Goal: Transaction & Acquisition: Purchase product/service

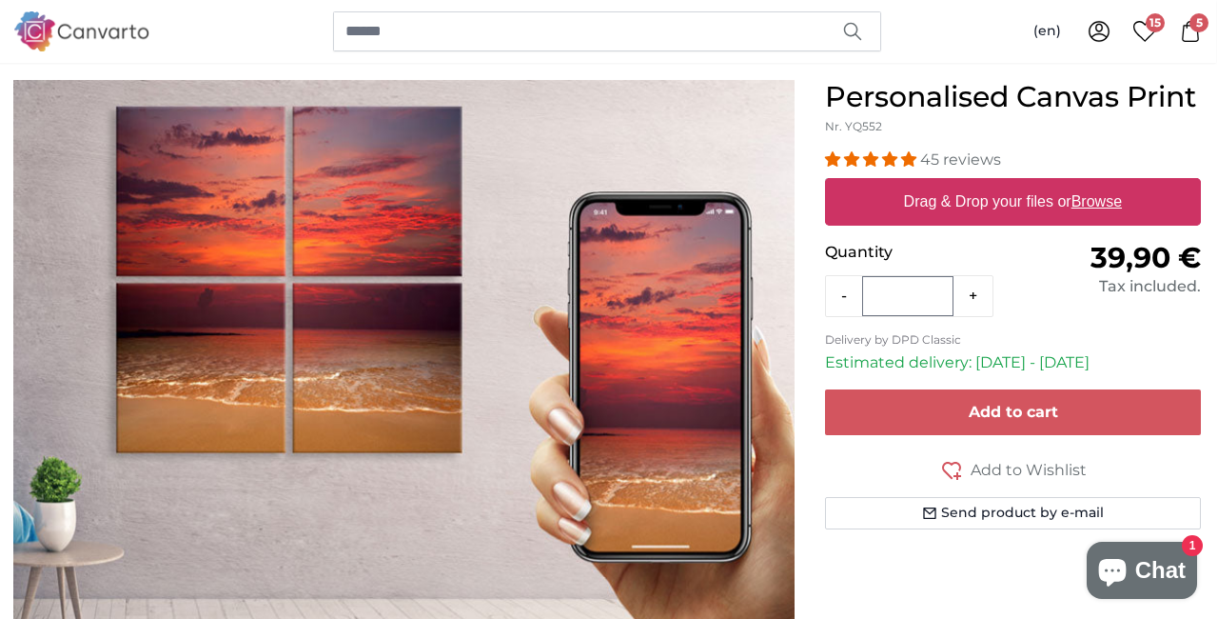
scroll to position [158, 2]
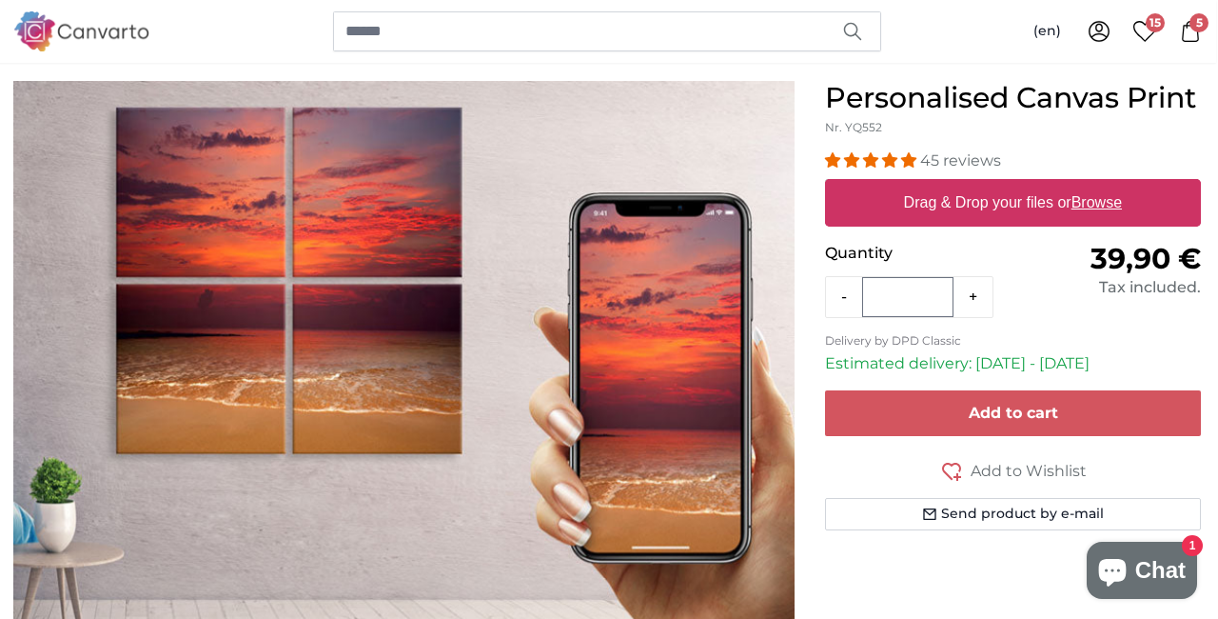
click at [1104, 201] on u "Browse" at bounding box center [1097, 202] width 50 height 16
click at [1104, 185] on input "Drag & Drop your files or Browse" at bounding box center [1013, 182] width 376 height 6
type input "**********"
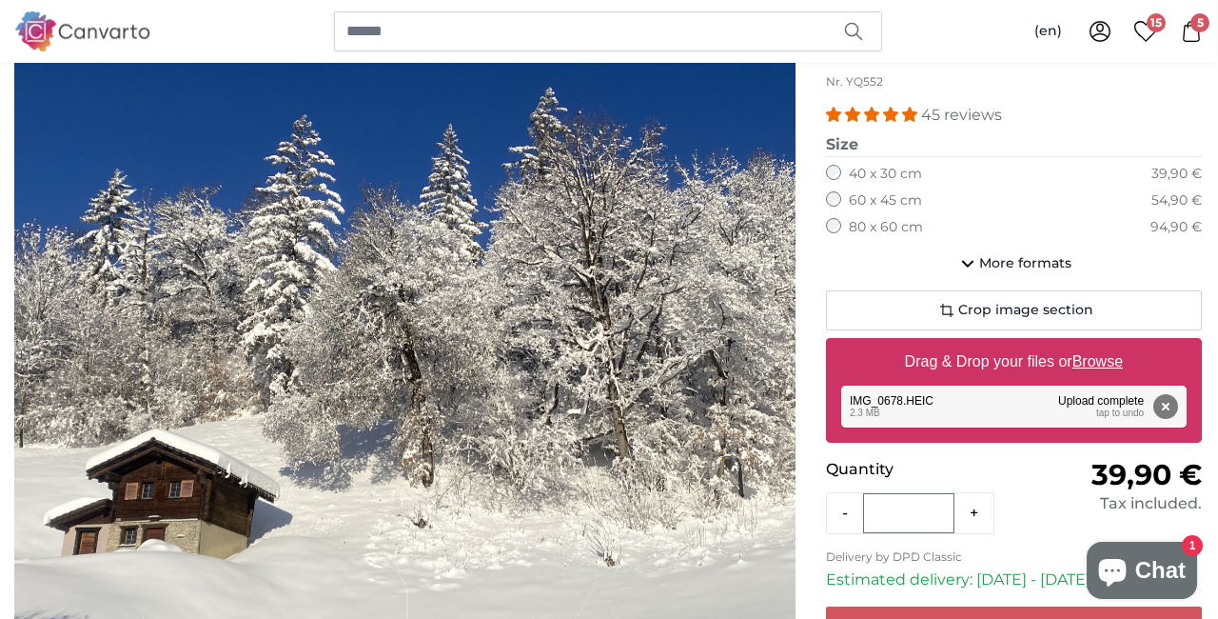
scroll to position [212, 1]
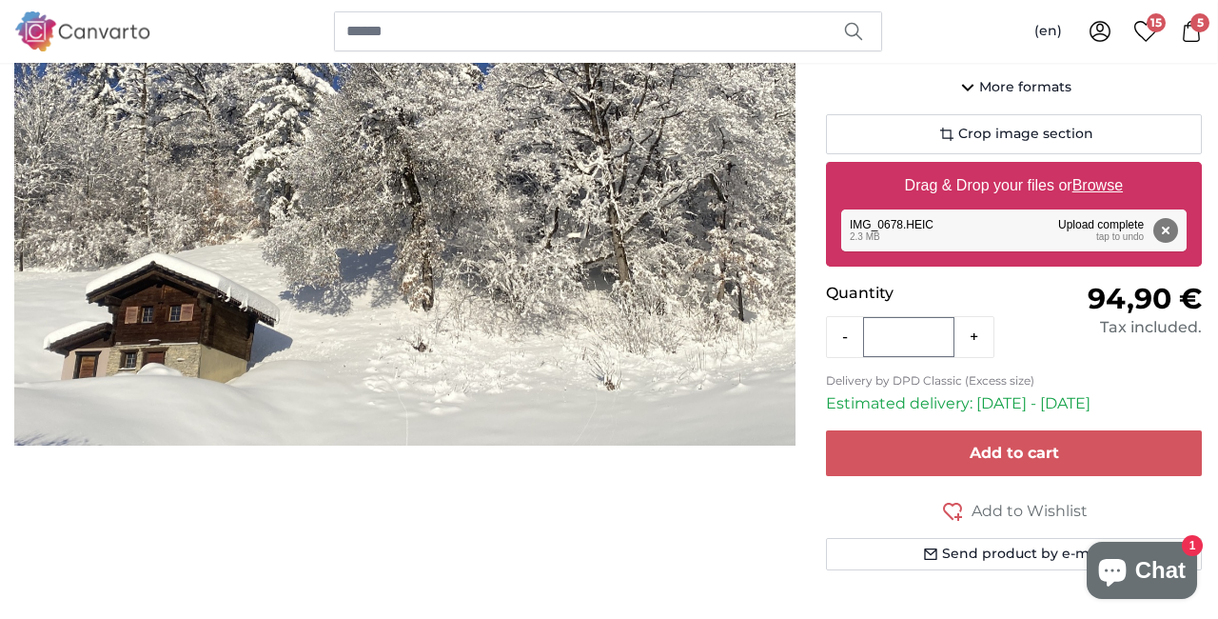
scroll to position [382, 1]
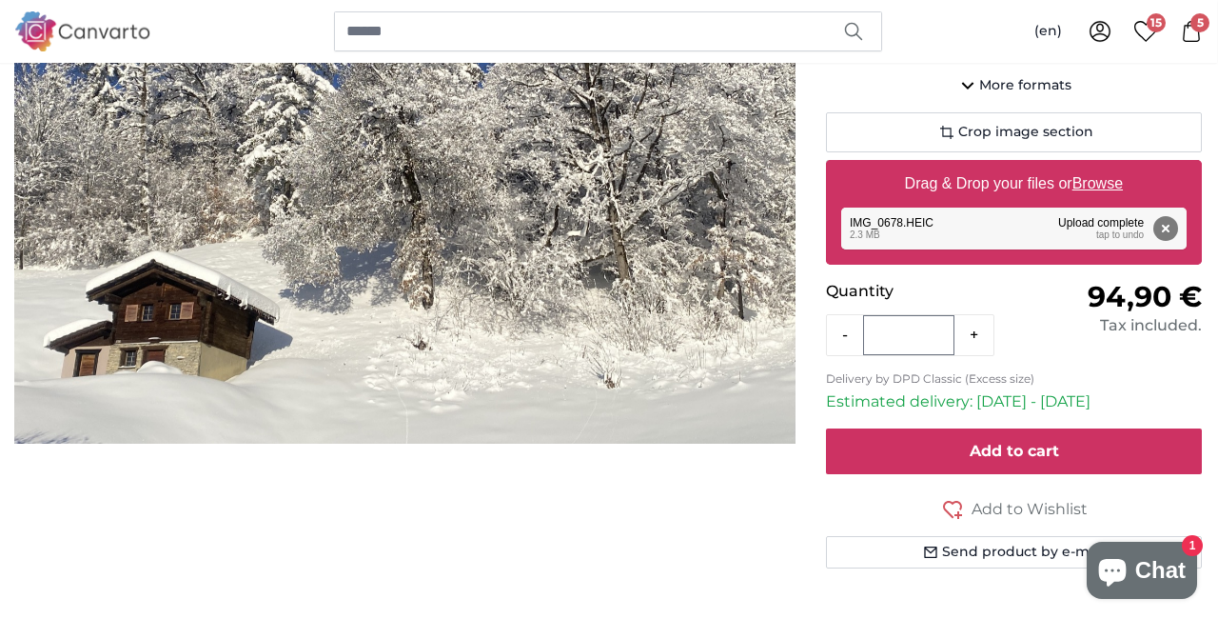
click at [932, 443] on button "Add to cart" at bounding box center [1014, 451] width 376 height 46
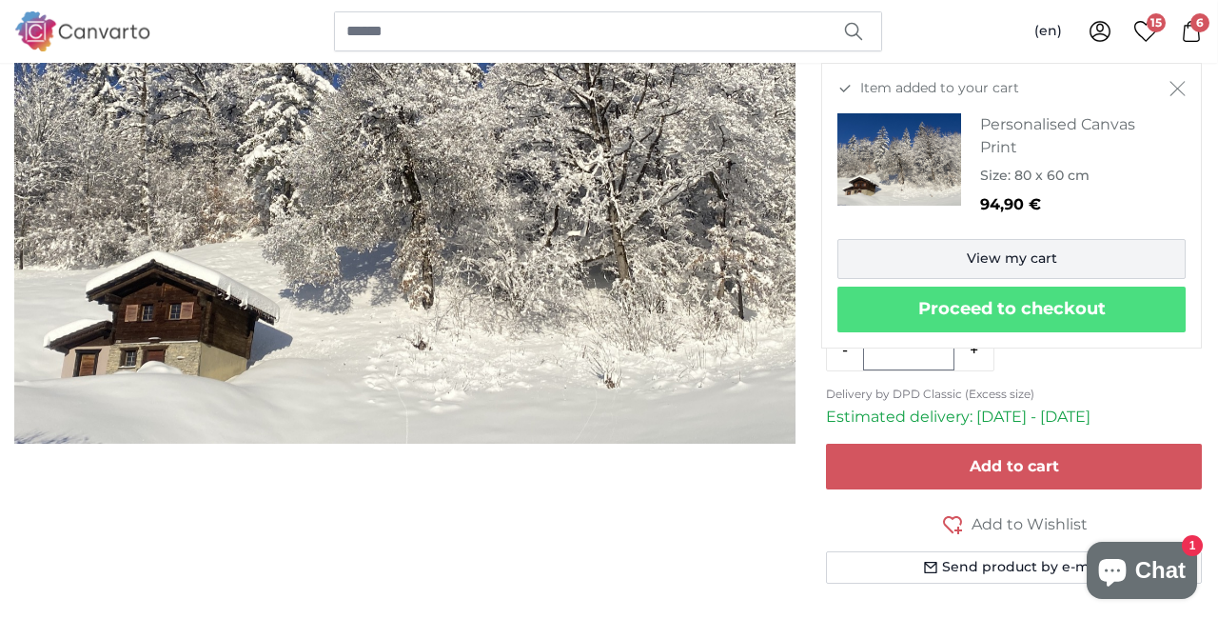
click at [949, 256] on link "View my cart" at bounding box center [1012, 259] width 348 height 40
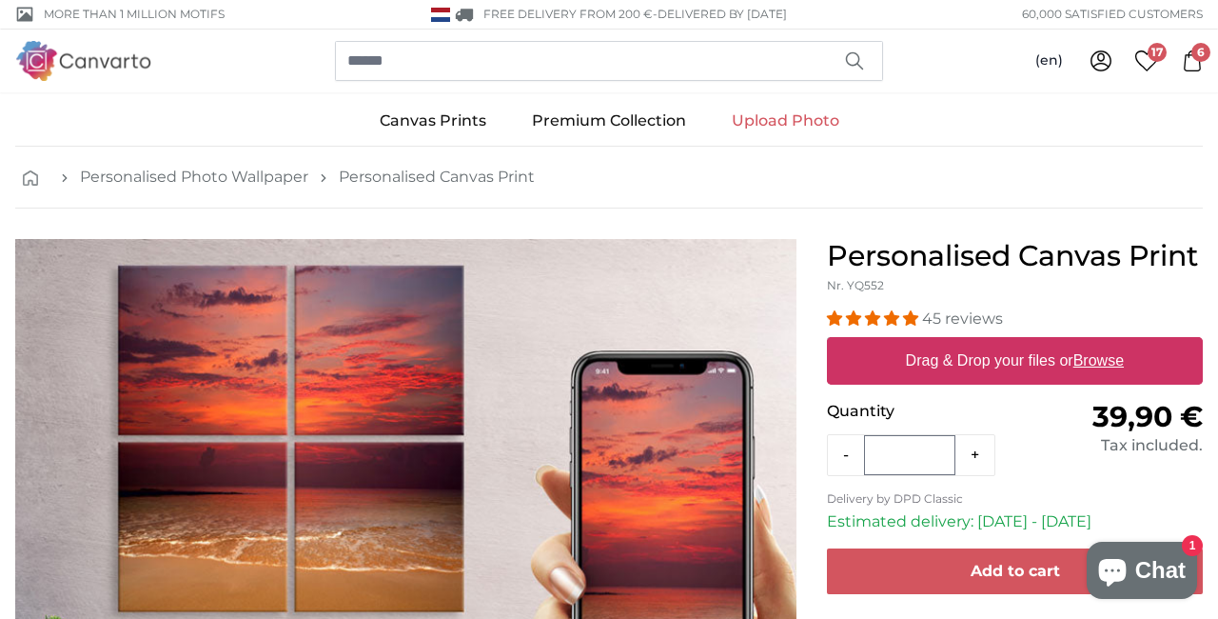
click at [1147, 58] on icon at bounding box center [1148, 60] width 24 height 21
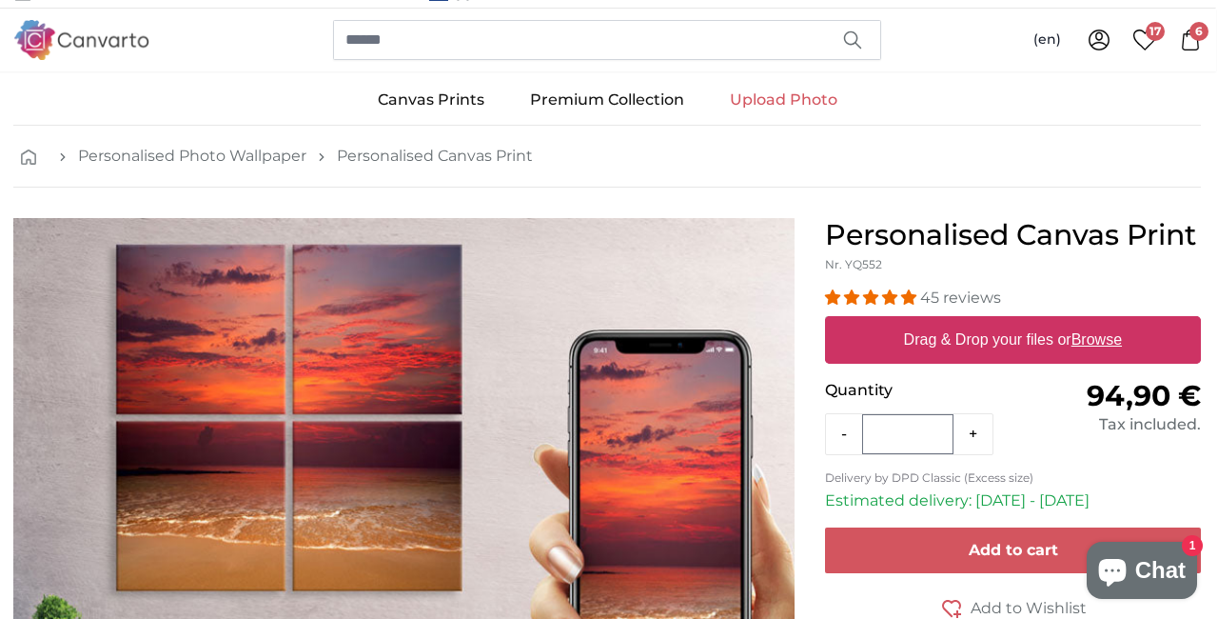
scroll to position [11, 2]
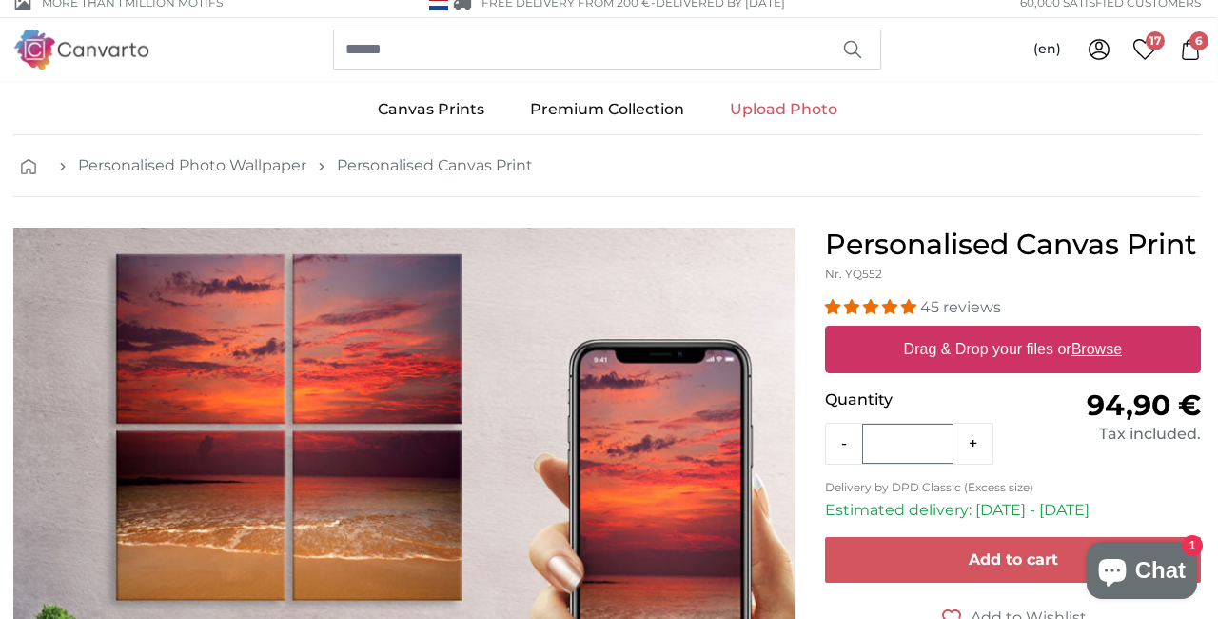
click at [1189, 46] on icon at bounding box center [1190, 49] width 21 height 21
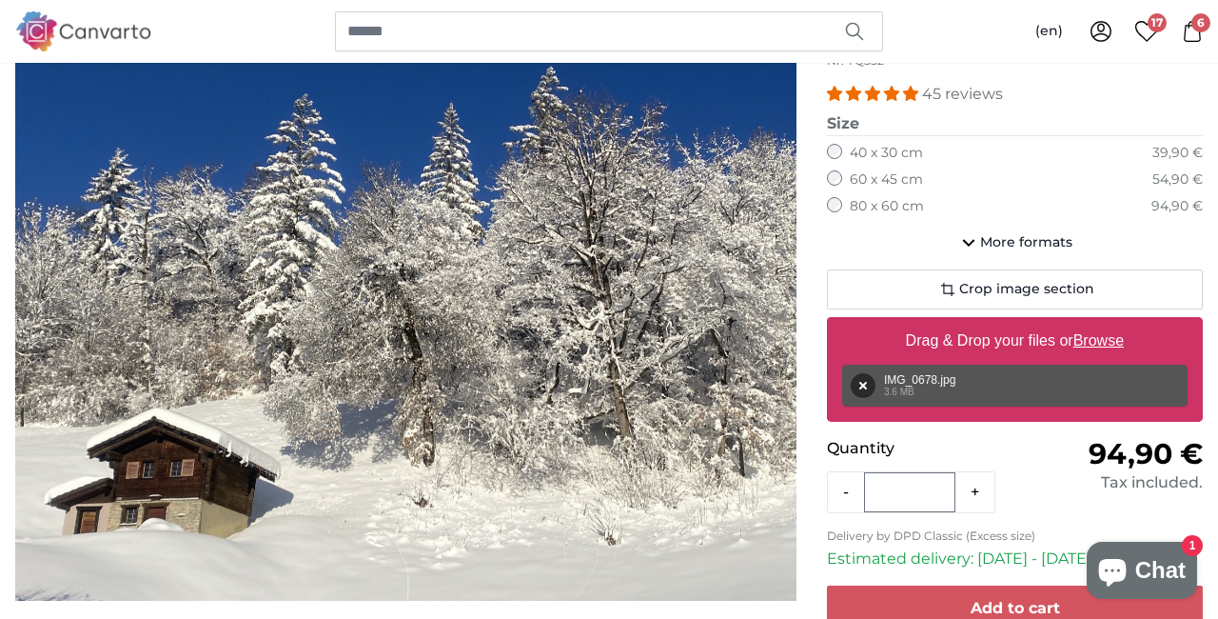
click at [1191, 36] on icon at bounding box center [1192, 31] width 21 height 21
